Goal: Find specific page/section: Find specific page/section

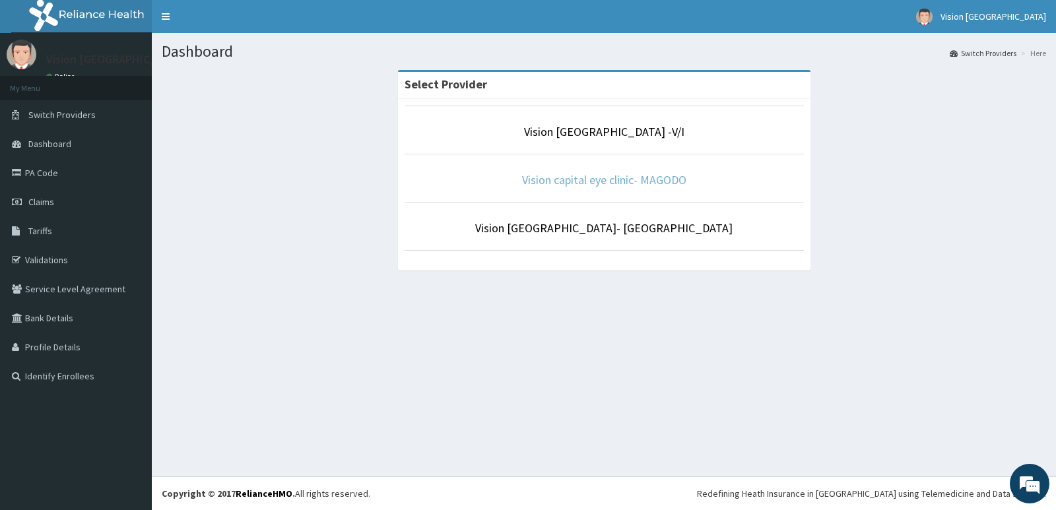
click at [611, 184] on link "Vision capital eye clinic- MAGODO" at bounding box center [604, 179] width 164 height 15
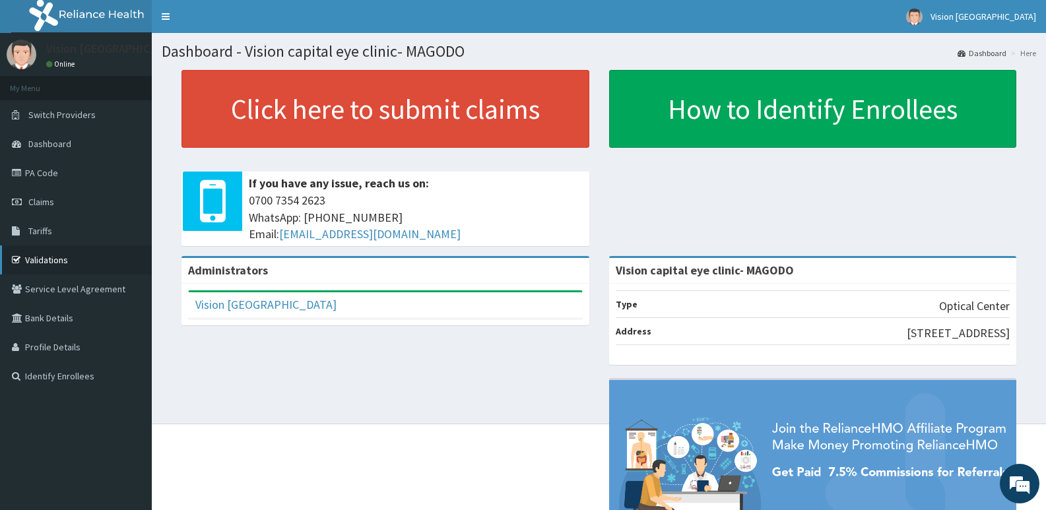
click at [60, 261] on link "Validations" at bounding box center [76, 260] width 152 height 29
